Goal: Task Accomplishment & Management: Use online tool/utility

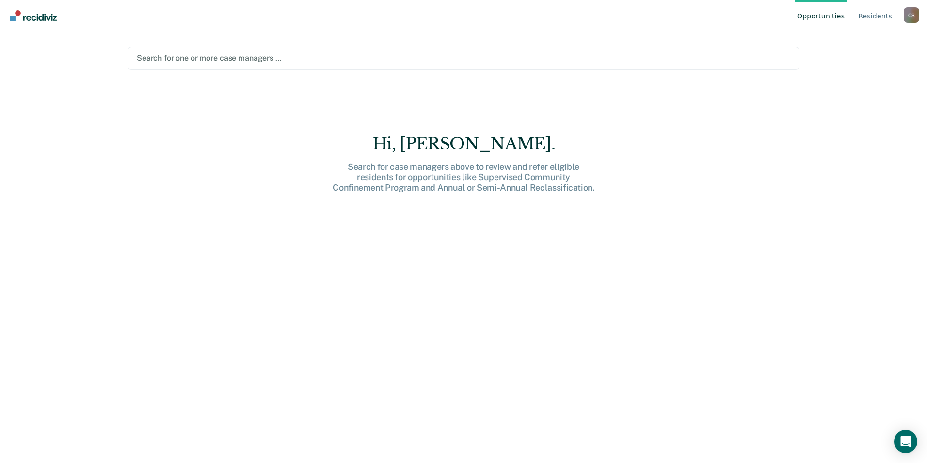
paste input "[PERSON_NAME]"
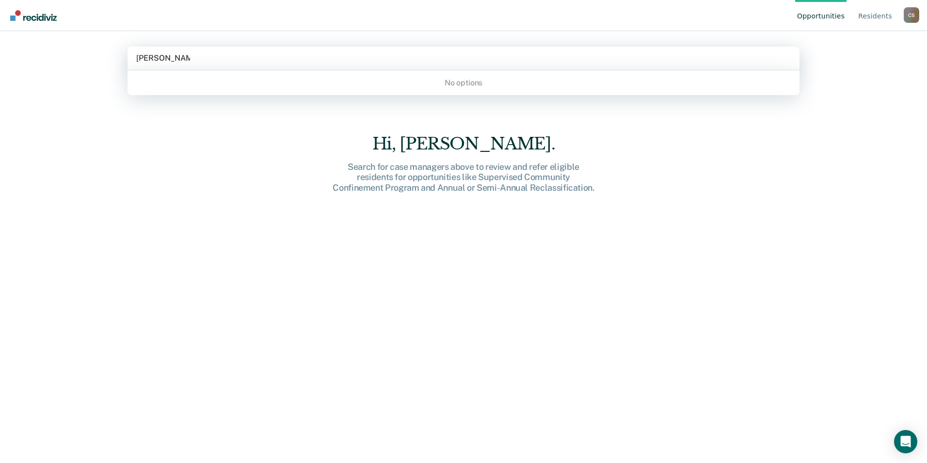
type input "[PERSON_NAME]"
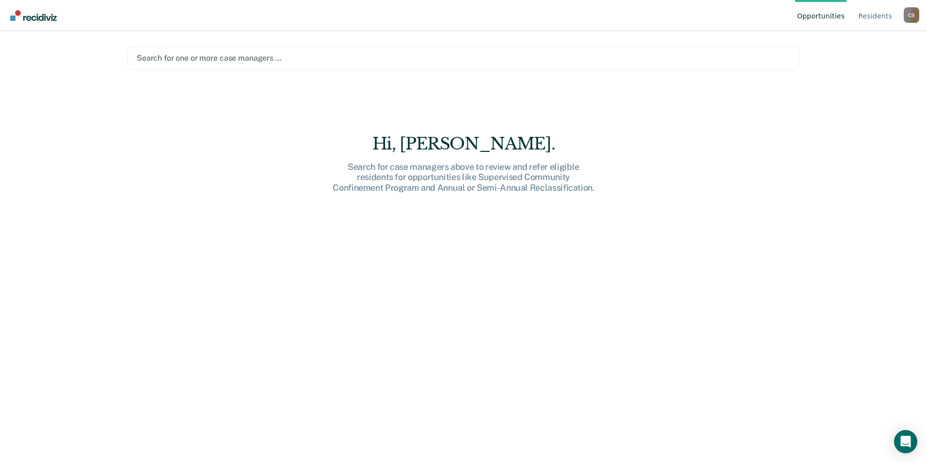
click at [201, 60] on div at bounding box center [464, 57] width 654 height 11
click at [288, 103] on div "Hi, [PERSON_NAME]. Search for case managers above to review and refer eligible …" at bounding box center [464, 258] width 672 height 354
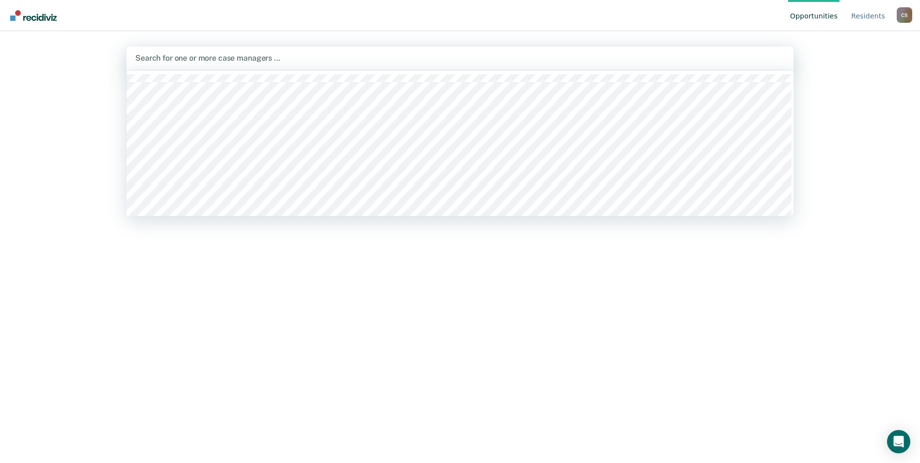
click at [185, 55] on div at bounding box center [459, 57] width 649 height 11
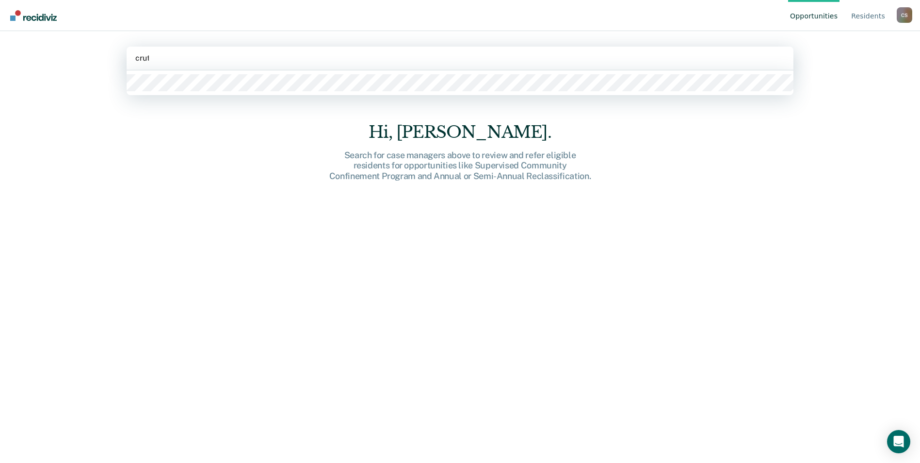
type input "crute"
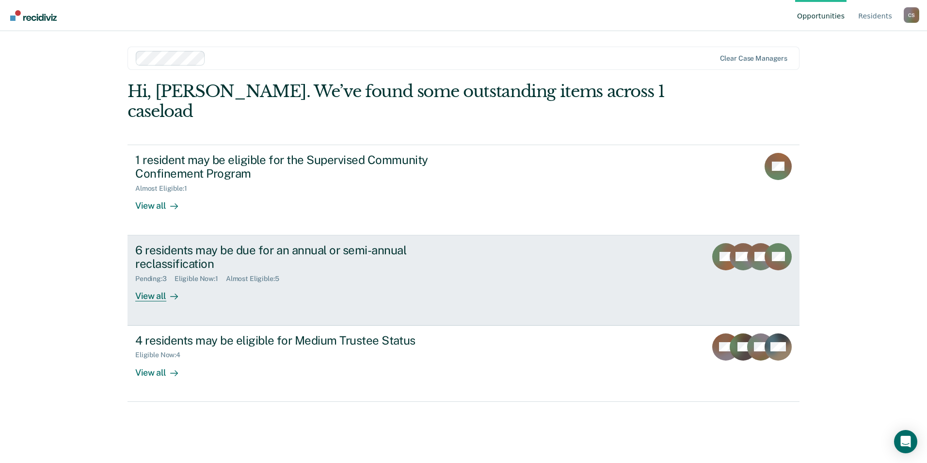
click at [181, 249] on div "6 residents may be due for an annual or semi-annual reclassification" at bounding box center [305, 257] width 340 height 28
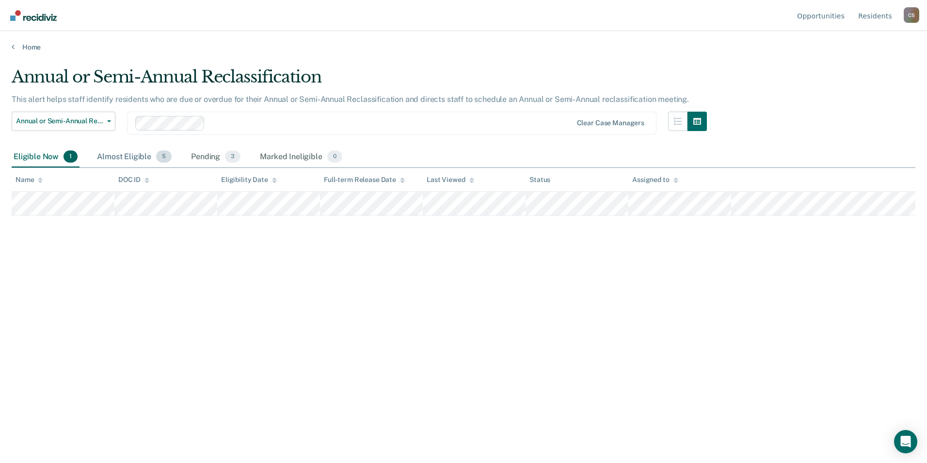
click at [129, 156] on div "Almost Eligible 5" at bounding box center [134, 156] width 79 height 21
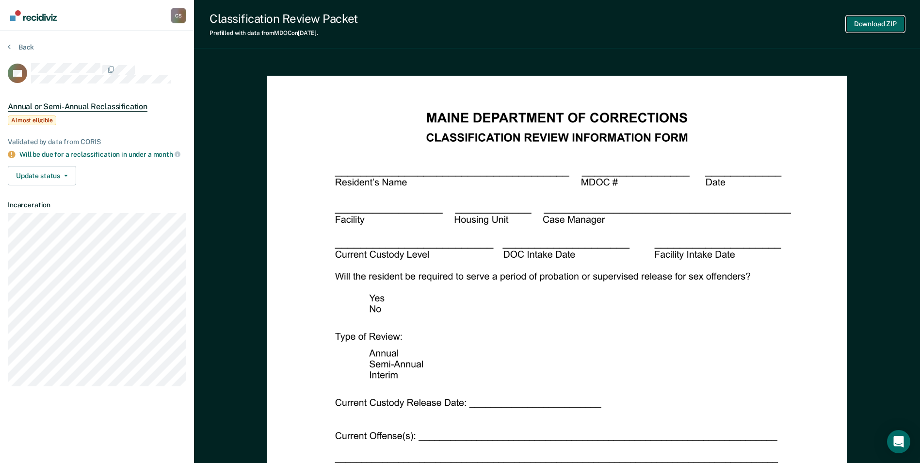
click at [870, 24] on button "Download ZIP" at bounding box center [875, 24] width 58 height 16
